Goal: Information Seeking & Learning: Check status

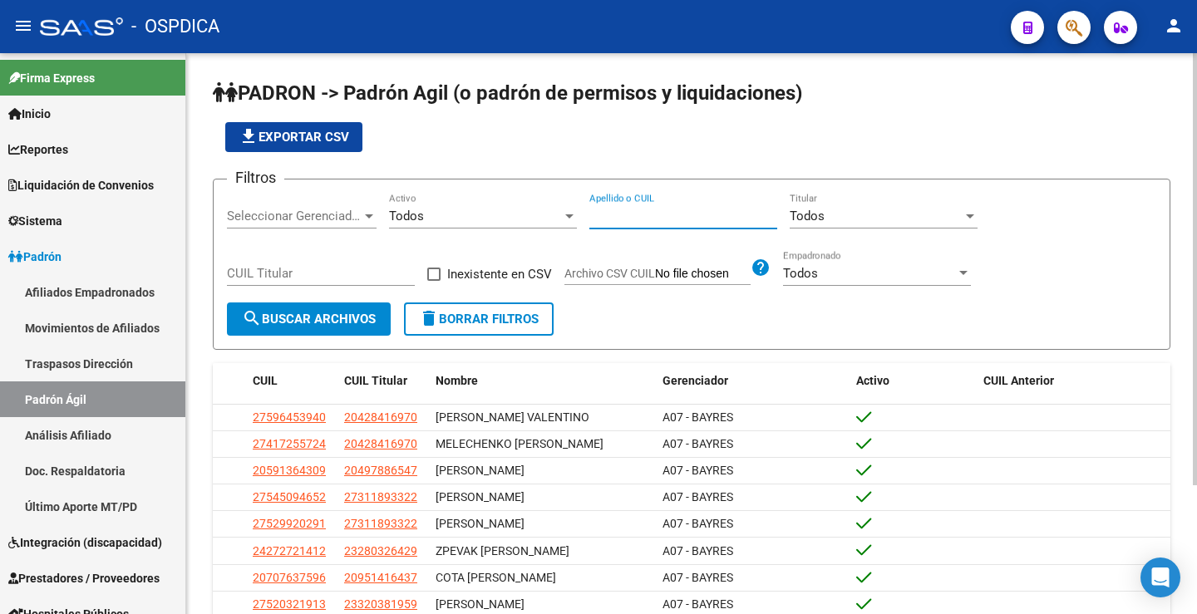
paste input "40863677"
type input "40863677"
click at [287, 311] on button "search Buscar Archivos" at bounding box center [309, 319] width 164 height 33
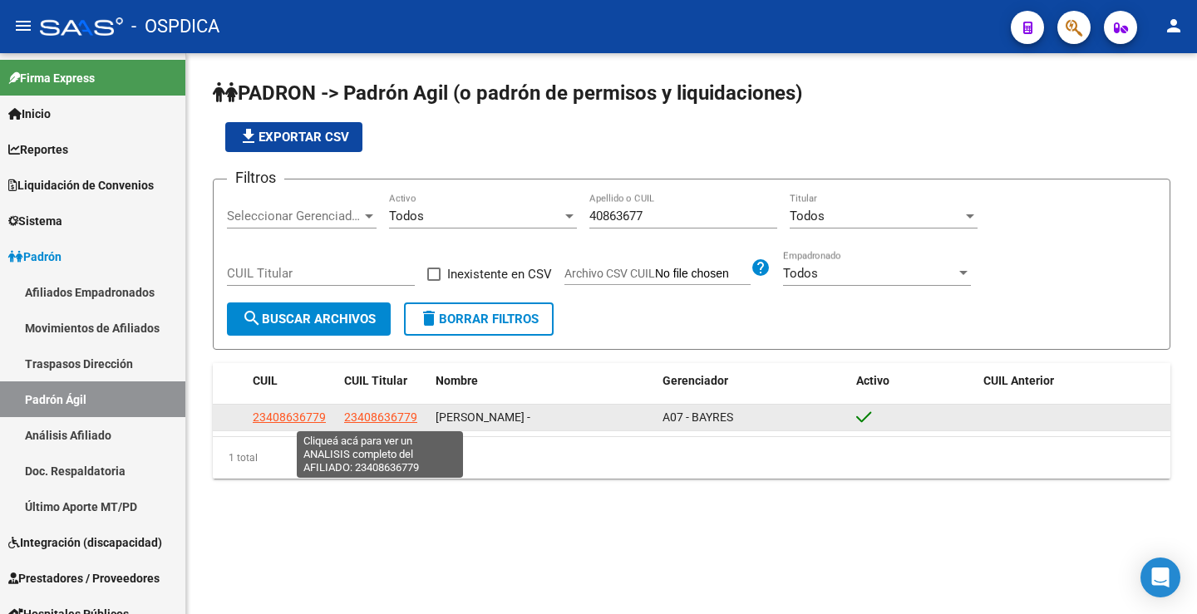
click at [398, 416] on span "23408636779" at bounding box center [380, 417] width 73 height 13
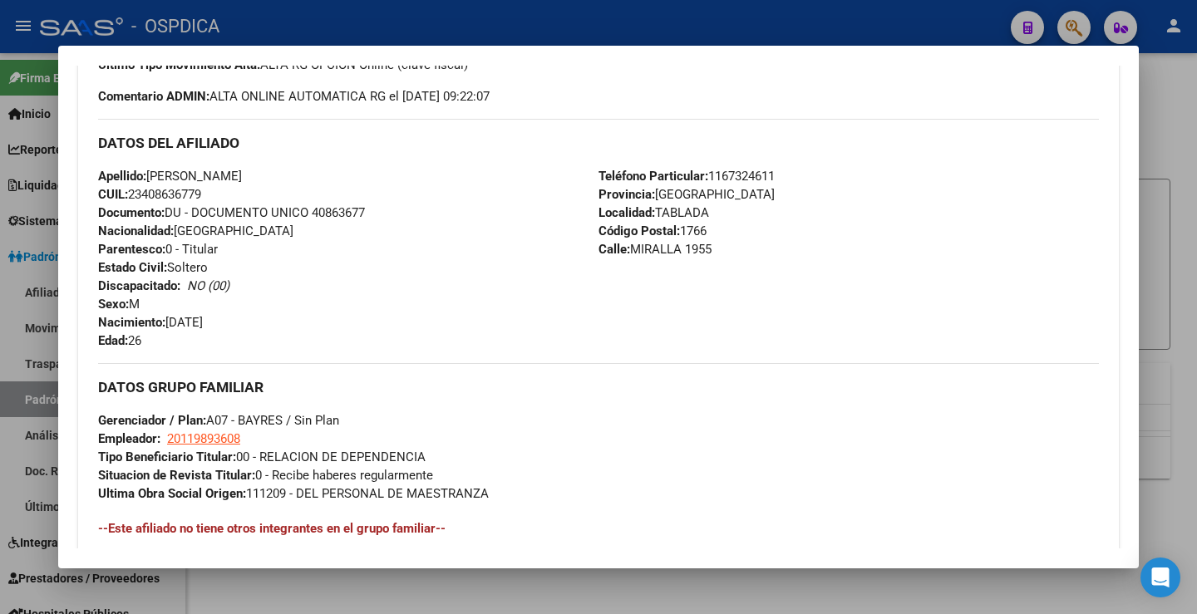
scroll to position [764, 0]
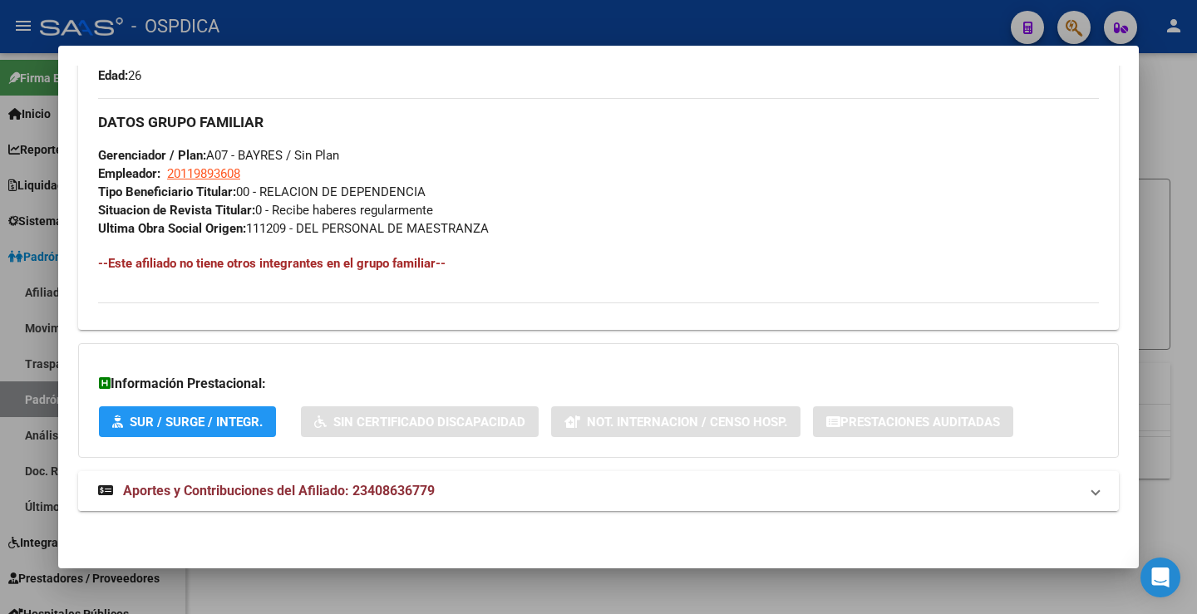
click at [286, 502] on mat-expansion-panel-header "Aportes y Contribuciones del Afiliado: 23408636779" at bounding box center [598, 491] width 1041 height 40
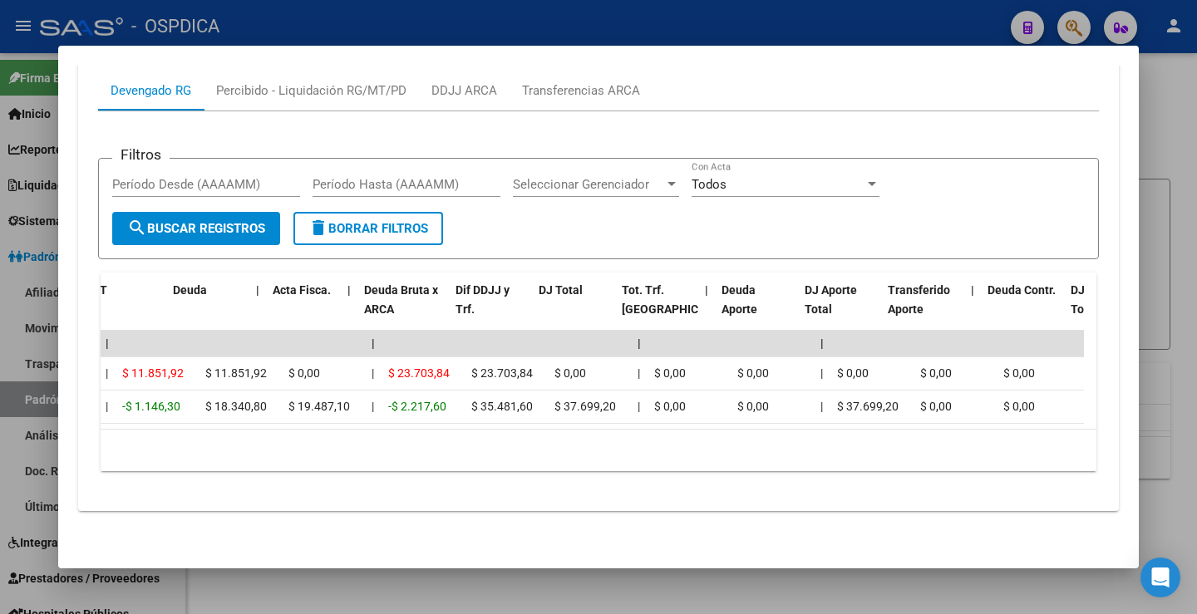
scroll to position [0, 0]
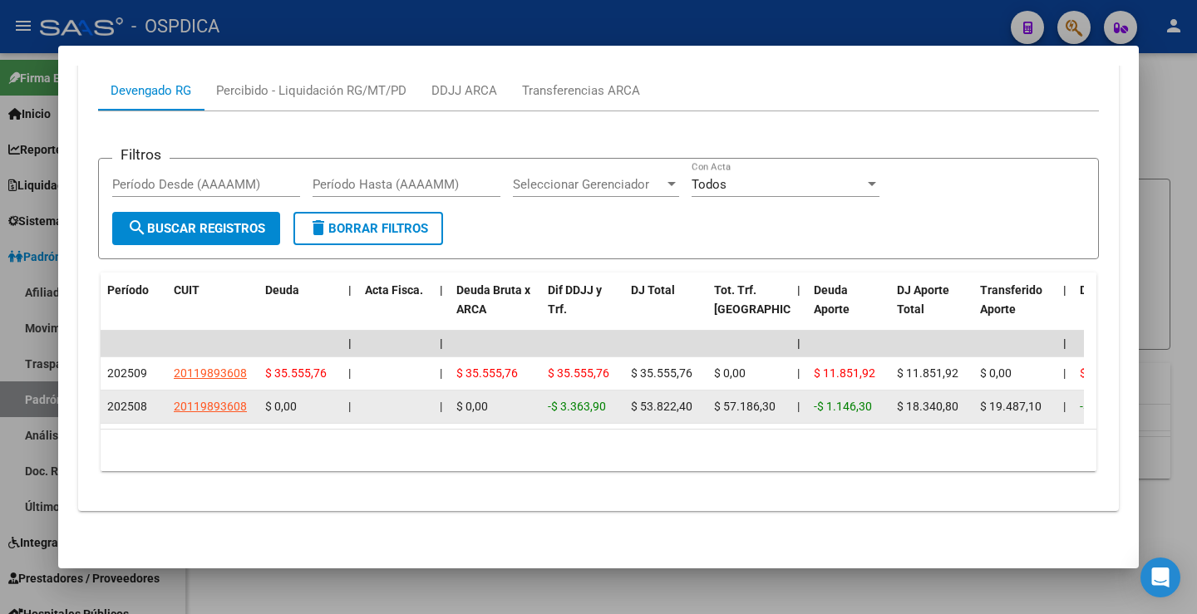
click at [425, 406] on datatable-body-cell at bounding box center [395, 407] width 75 height 32
click at [419, 398] on div at bounding box center [396, 406] width 62 height 19
click at [412, 397] on div at bounding box center [396, 406] width 62 height 19
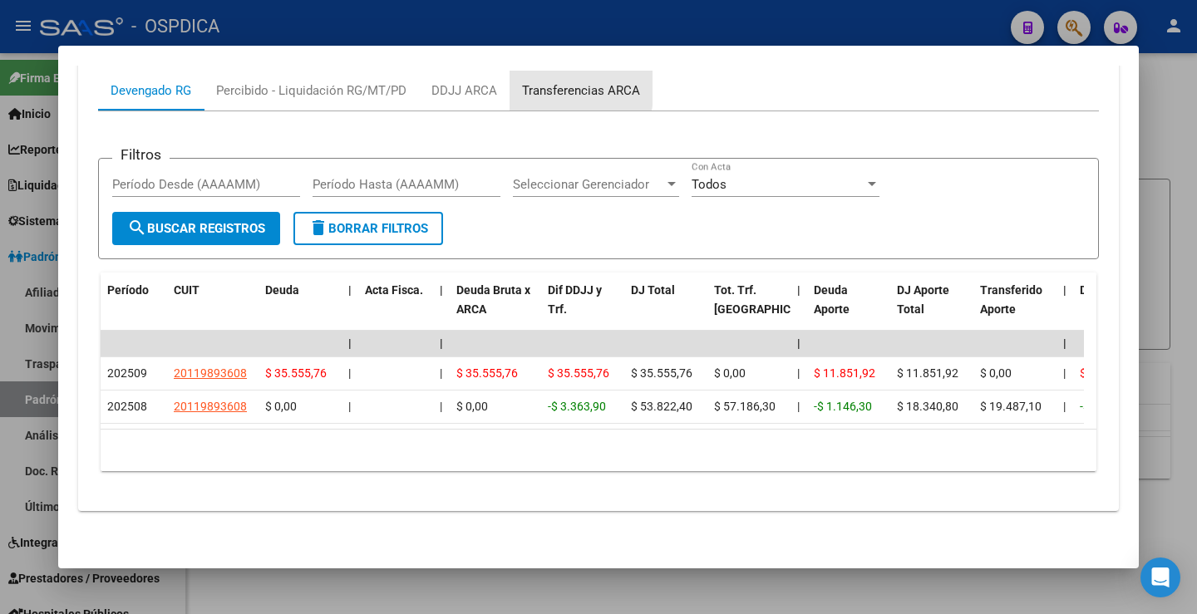
click at [546, 81] on div "Transferencias ARCA" at bounding box center [581, 90] width 118 height 18
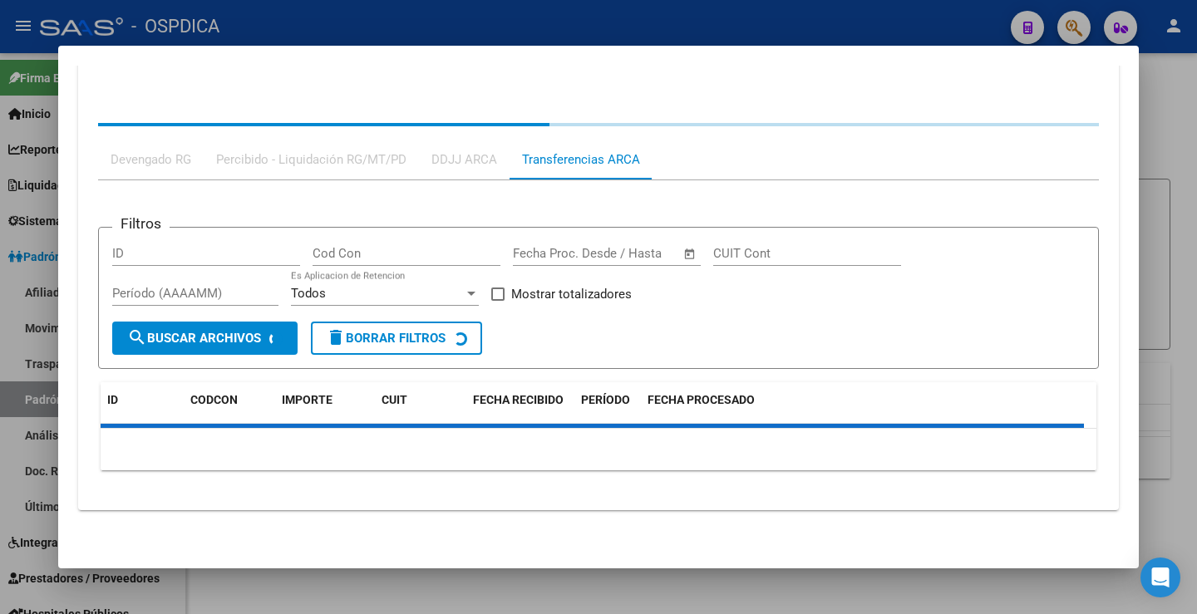
scroll to position [1267, 0]
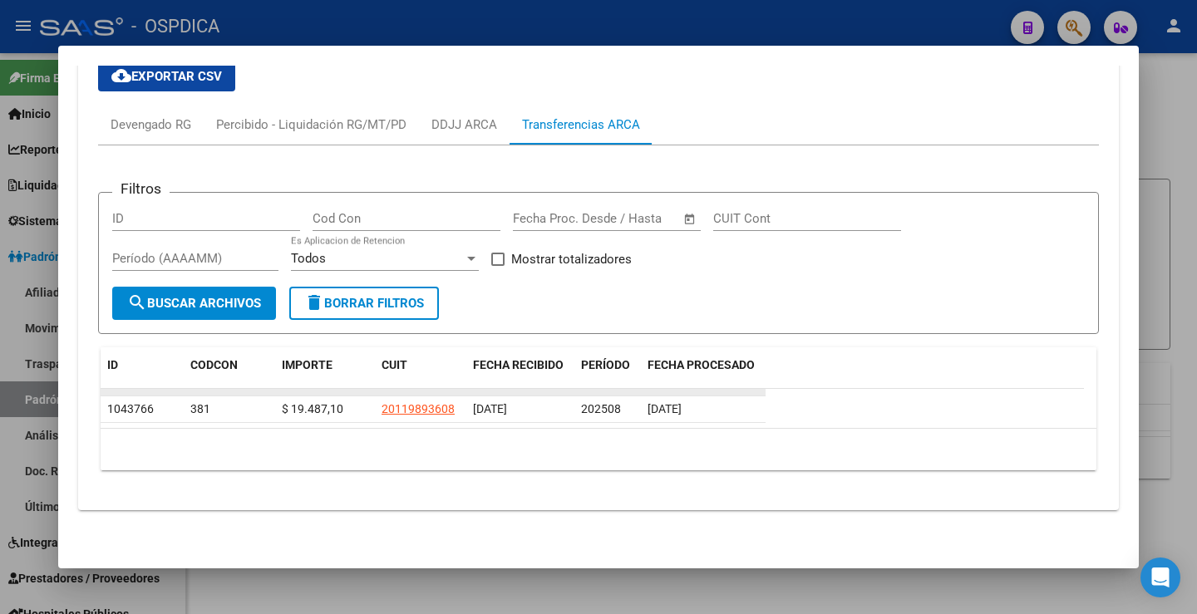
click at [472, 392] on datatable-body-cell at bounding box center [520, 392] width 108 height 7
drag, startPoint x: 474, startPoint y: 395, endPoint x: 276, endPoint y: 393, distance: 197.8
click at [276, 393] on div at bounding box center [433, 392] width 665 height 7
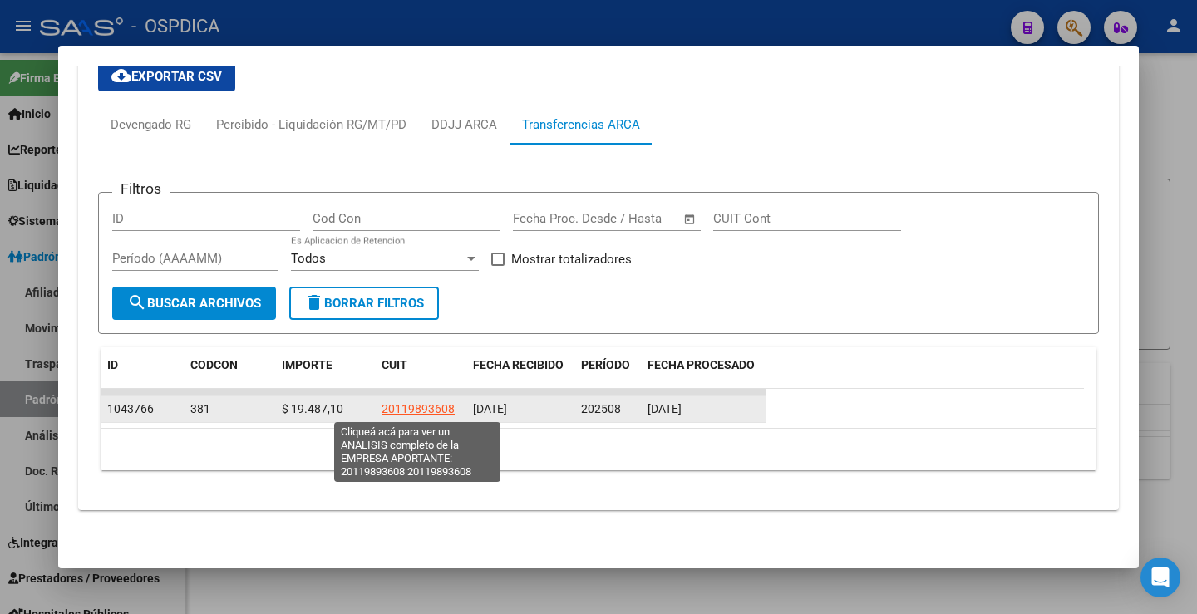
click at [405, 409] on span "20119893608" at bounding box center [417, 408] width 73 height 13
type textarea "20119893608"
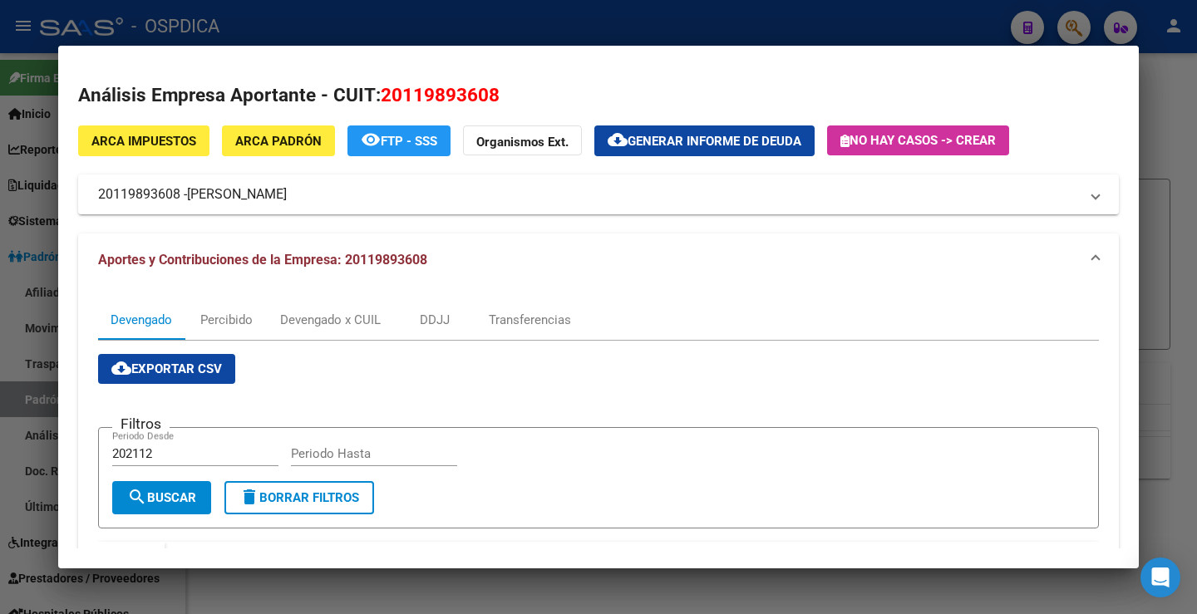
click at [1162, 110] on div at bounding box center [598, 307] width 1197 height 614
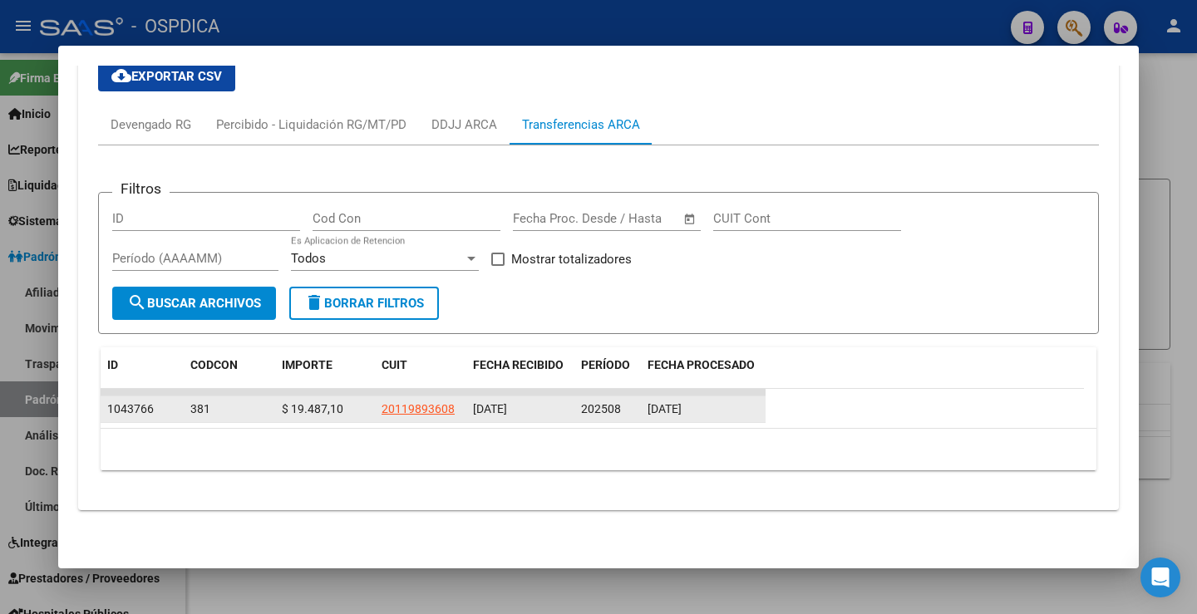
click at [296, 412] on span "$ 19.487,10" at bounding box center [313, 408] width 62 height 13
copy span "$ 19.487,10"
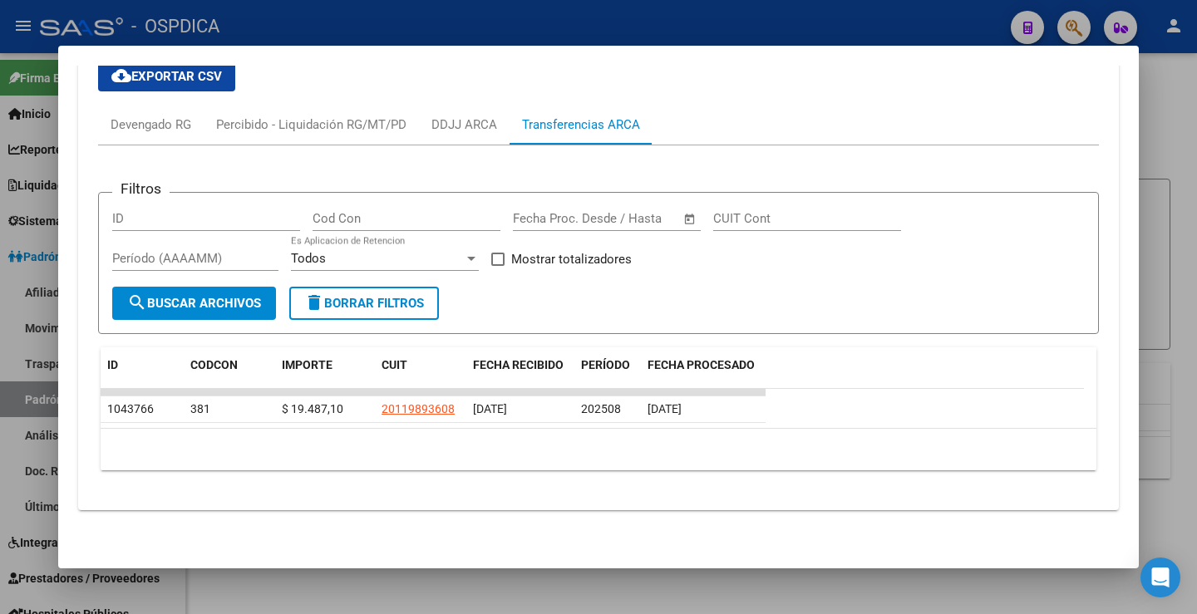
drag, startPoint x: 633, startPoint y: 588, endPoint x: 658, endPoint y: 542, distance: 52.1
click at [632, 588] on div at bounding box center [598, 307] width 1197 height 614
